Goal: Check status: Check status

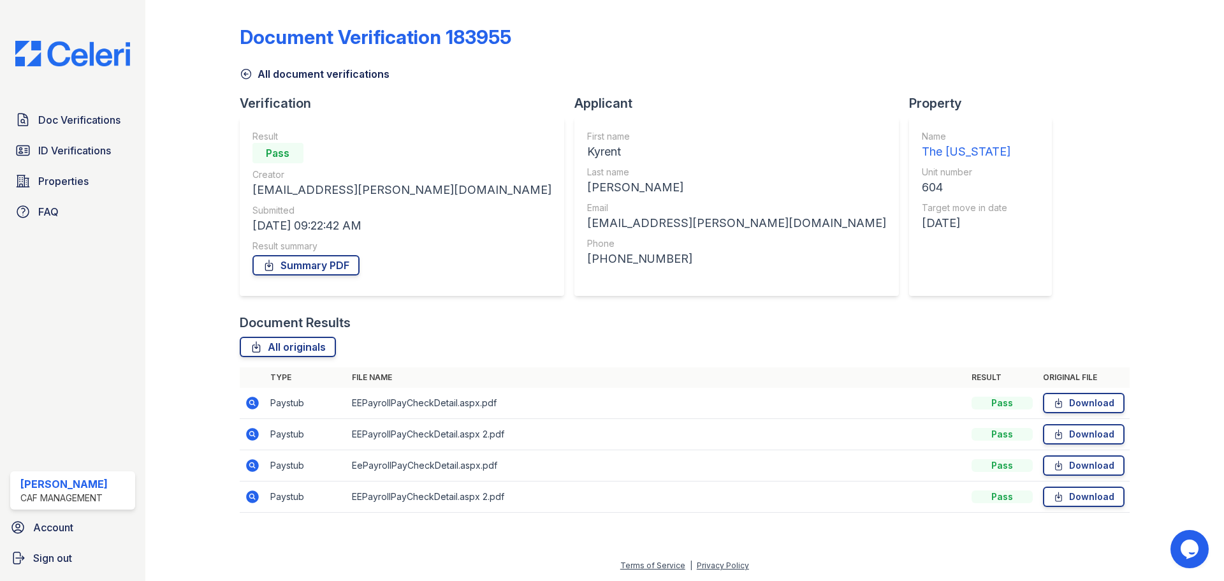
click at [249, 404] on icon at bounding box center [252, 402] width 13 height 13
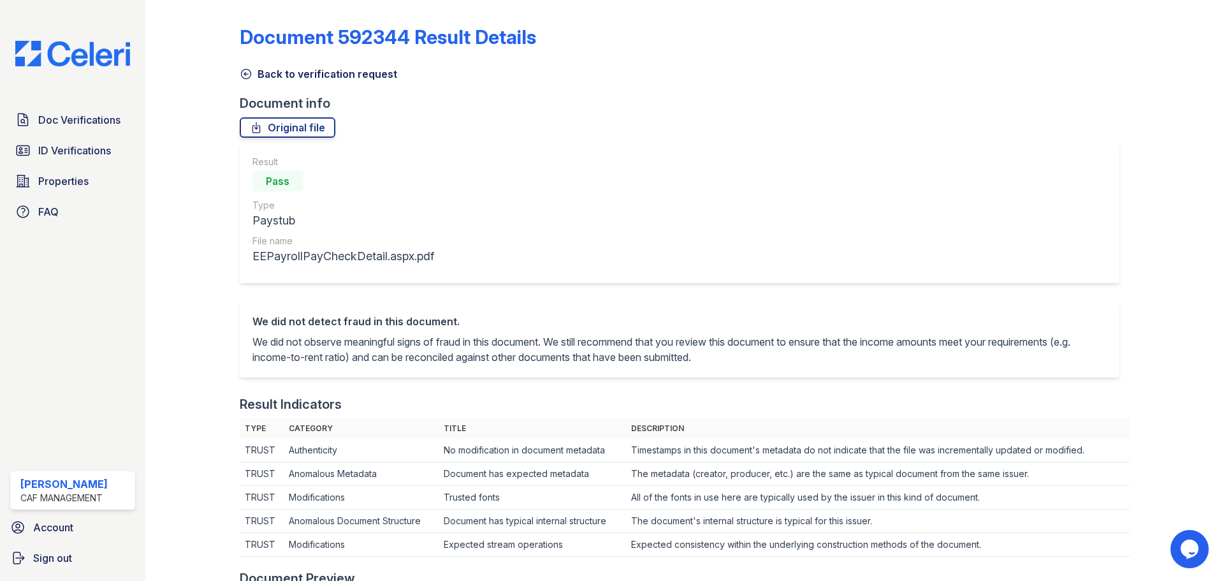
drag, startPoint x: 251, startPoint y: 75, endPoint x: 272, endPoint y: 113, distance: 44.0
click at [251, 75] on icon at bounding box center [246, 74] width 13 height 13
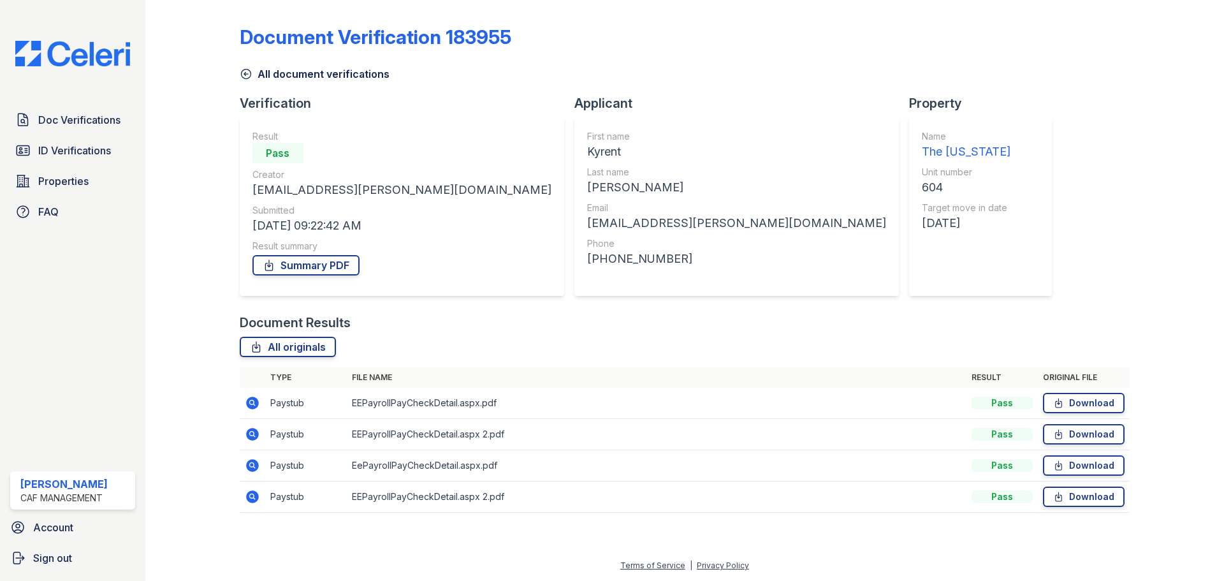
click at [254, 437] on icon at bounding box center [252, 433] width 15 height 15
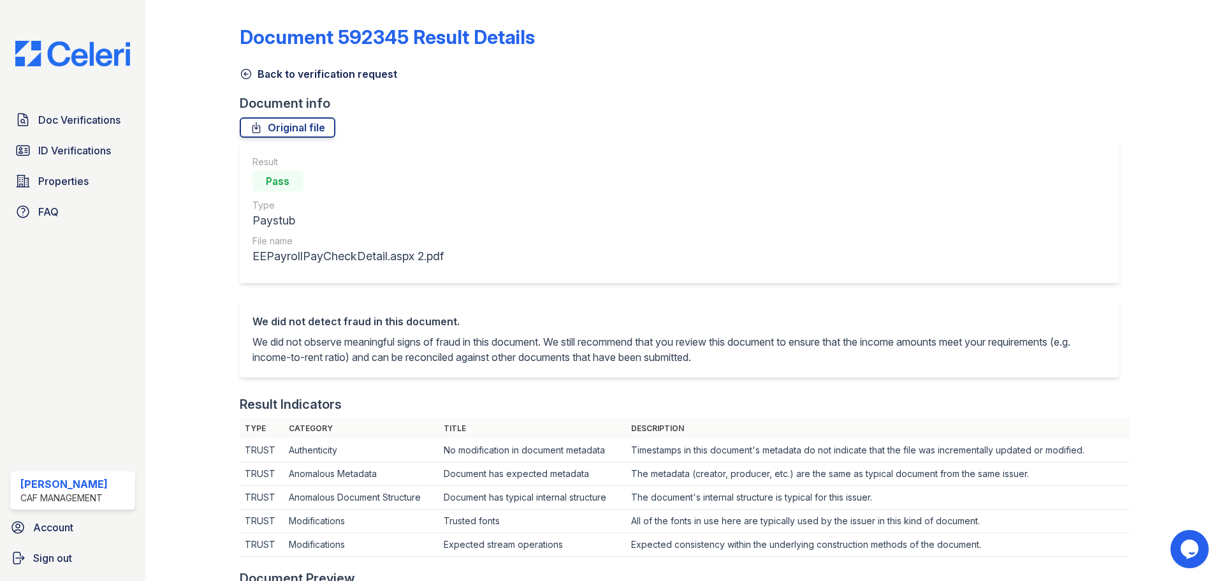
drag, startPoint x: 245, startPoint y: 73, endPoint x: 255, endPoint y: 168, distance: 95.5
click at [245, 73] on icon at bounding box center [246, 74] width 13 height 13
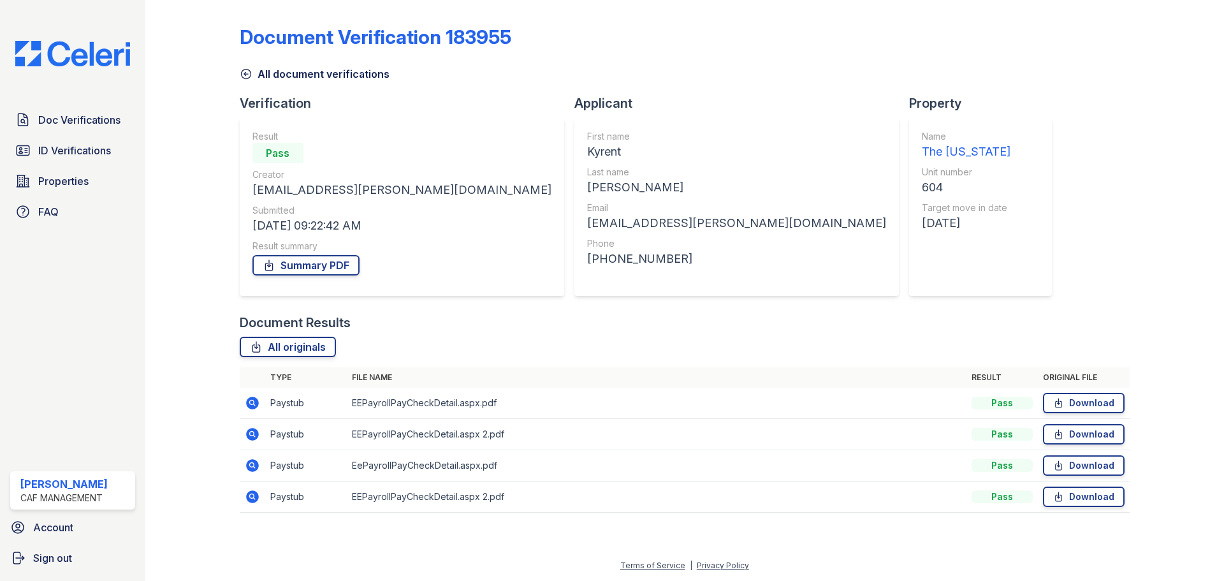
click at [252, 469] on icon at bounding box center [252, 465] width 13 height 13
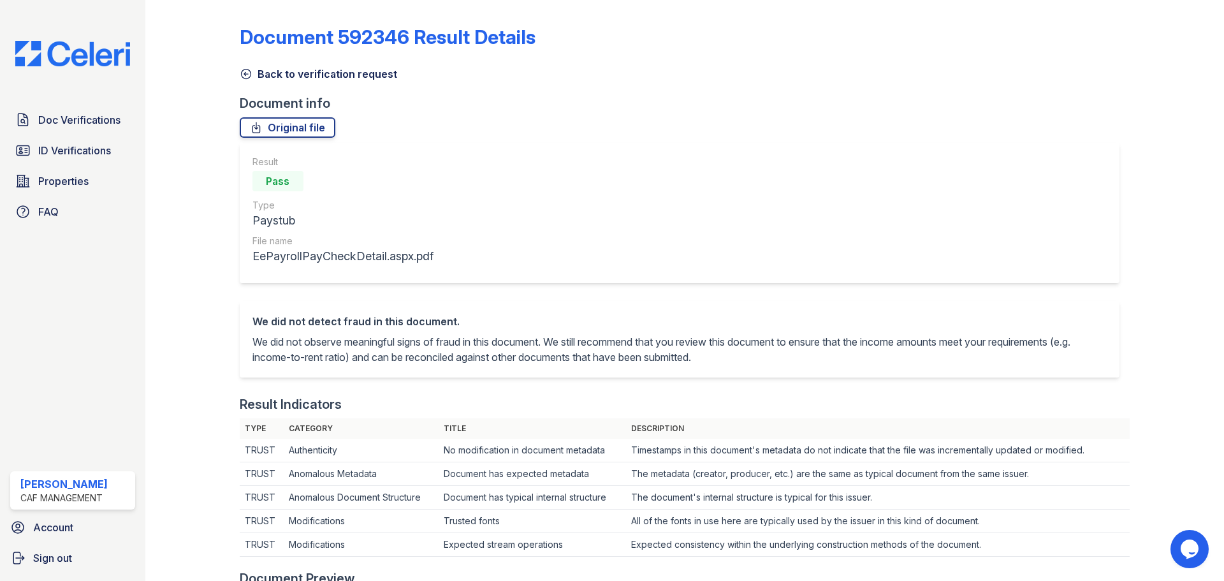
drag, startPoint x: 245, startPoint y: 73, endPoint x: 249, endPoint y: 87, distance: 14.4
click at [245, 73] on icon at bounding box center [246, 74] width 13 height 13
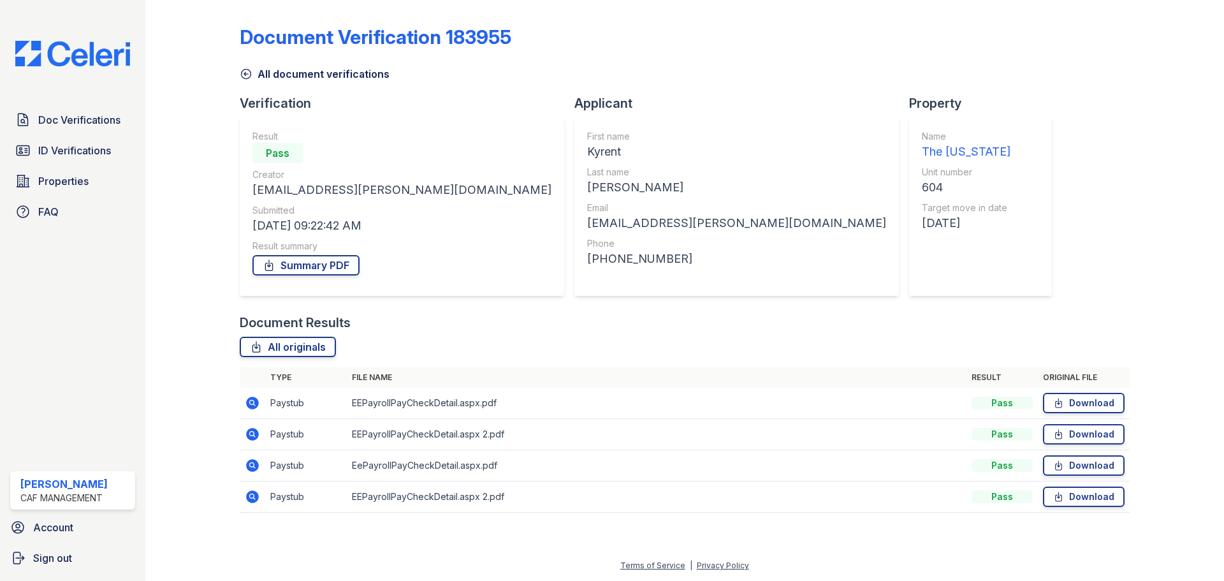
click at [252, 495] on icon at bounding box center [251, 495] width 3 height 3
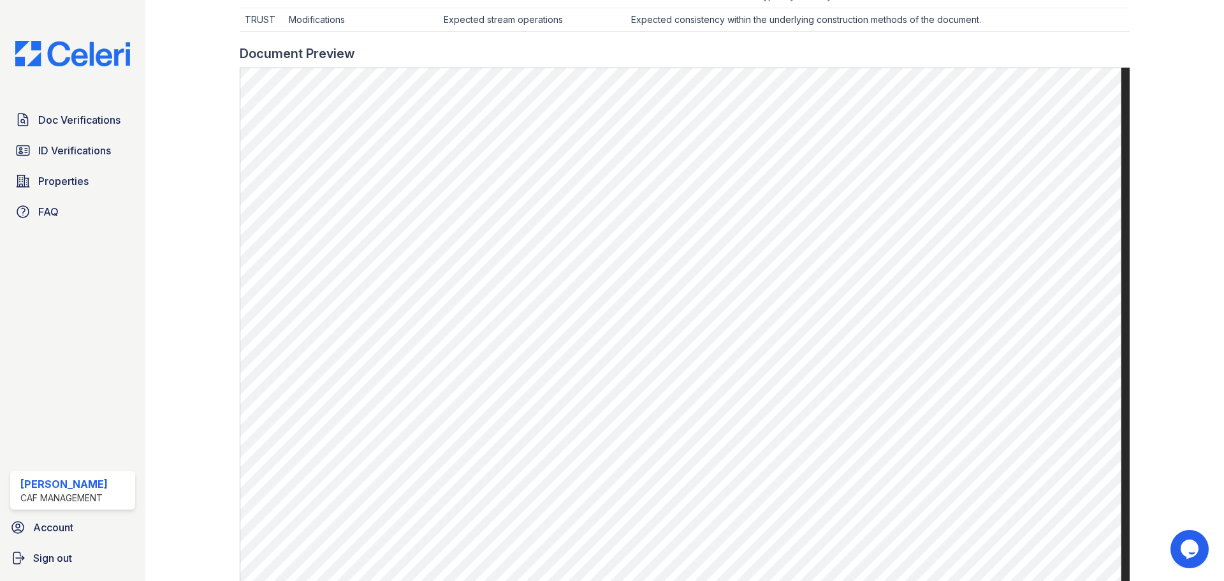
scroll to position [508, 0]
